Goal: Check status: Check status

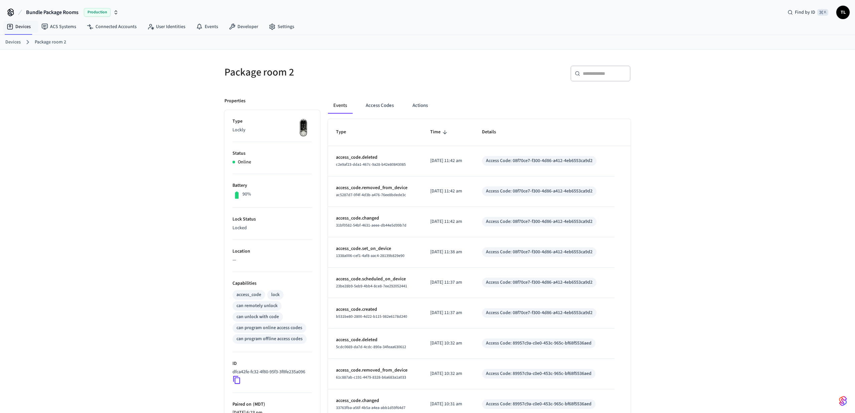
click at [16, 48] on div "Devices Package room 2" at bounding box center [427, 42] width 855 height 14
click at [16, 45] on link "Devices" at bounding box center [12, 42] width 15 height 7
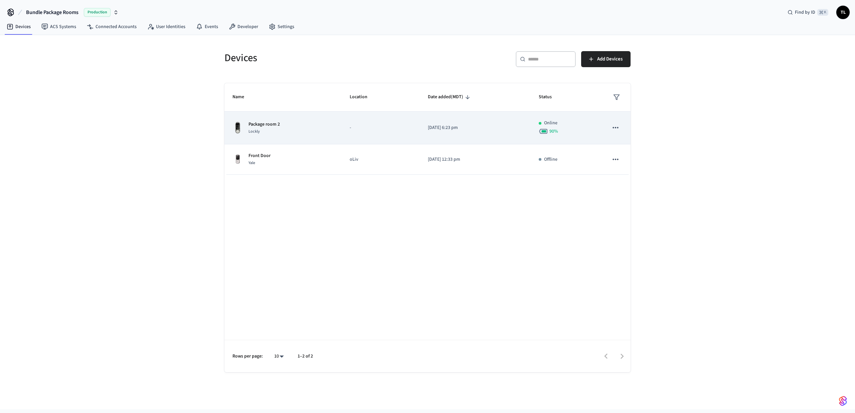
click at [285, 137] on td "Package room 2 Lockly" at bounding box center [282, 128] width 117 height 33
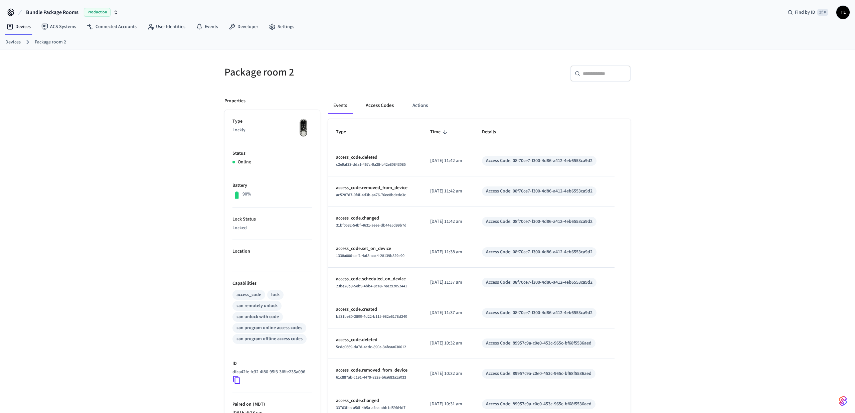
click at [370, 106] on button "Access Codes" at bounding box center [379, 105] width 39 height 16
